Goal: Transaction & Acquisition: Book appointment/travel/reservation

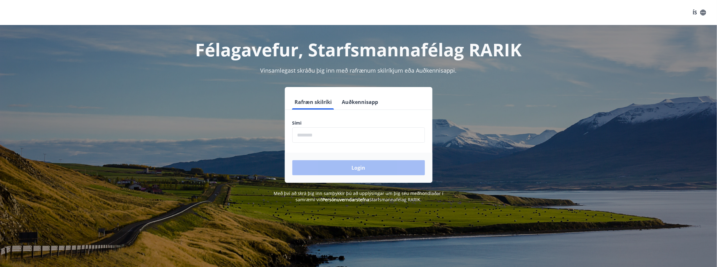
click at [307, 136] on input "phone" at bounding box center [358, 134] width 133 height 15
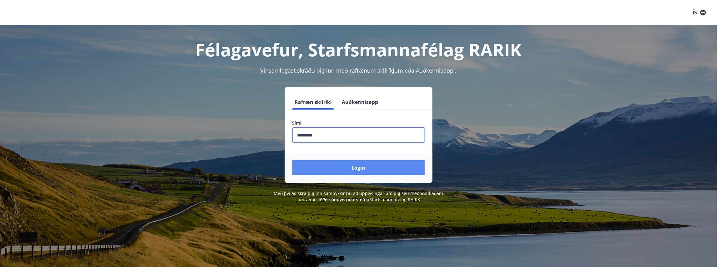
type input "********"
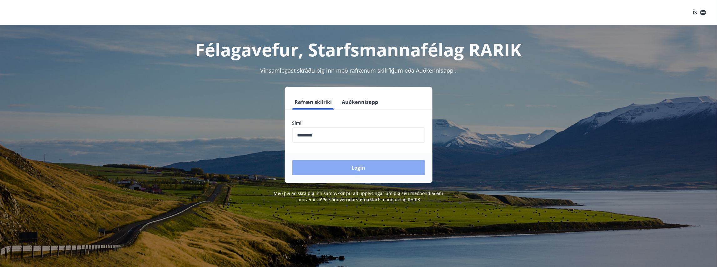
click at [359, 167] on button "Login" at bounding box center [358, 167] width 133 height 15
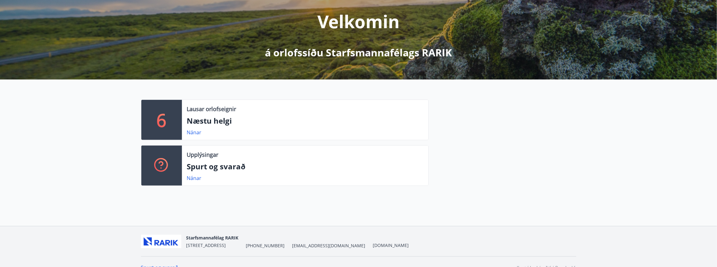
scroll to position [88, 0]
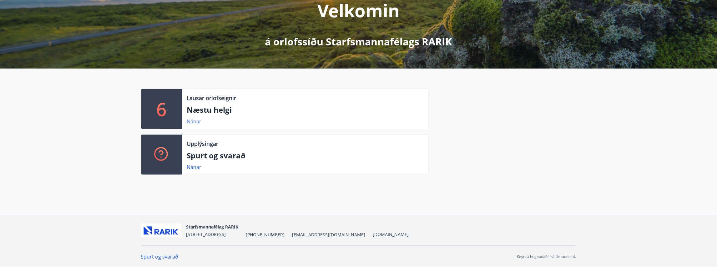
click at [191, 120] on link "Nánar" at bounding box center [194, 121] width 15 height 7
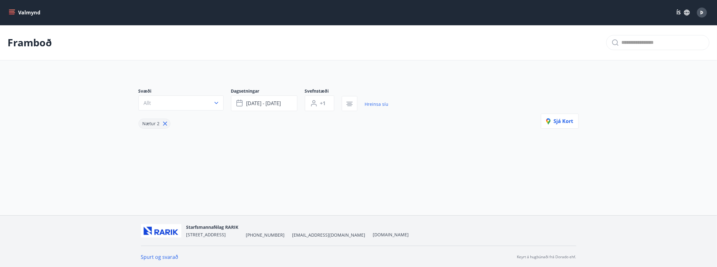
type input "*"
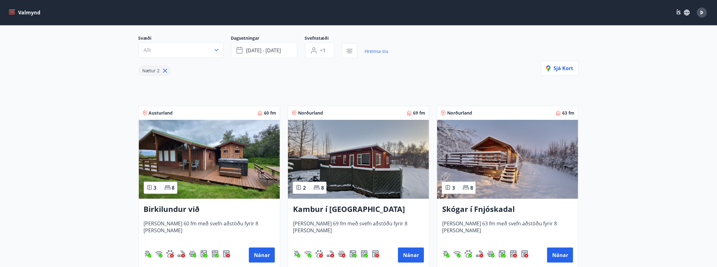
scroll to position [62, 0]
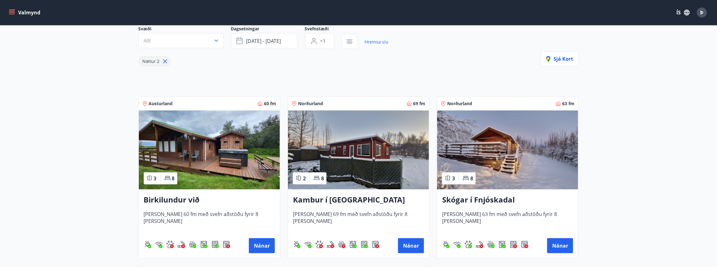
click at [353, 157] on img at bounding box center [358, 149] width 141 height 79
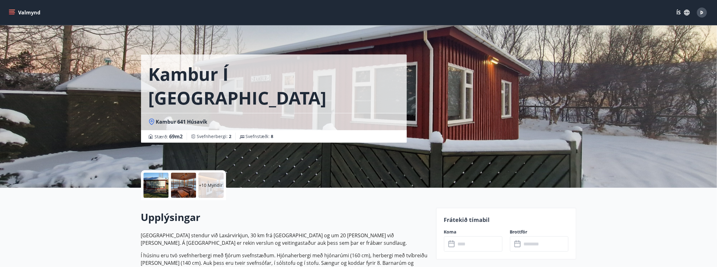
click at [206, 187] on p "+10 Myndir" at bounding box center [211, 185] width 24 height 6
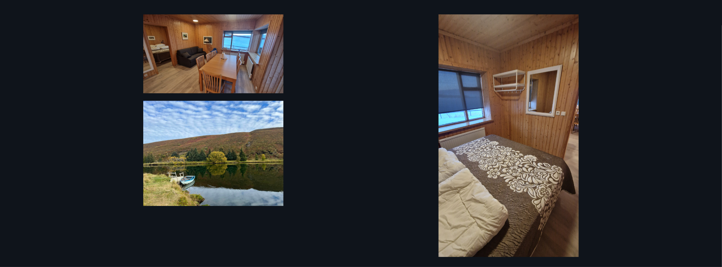
scroll to position [714, 0]
